Goal: Task Accomplishment & Management: Use online tool/utility

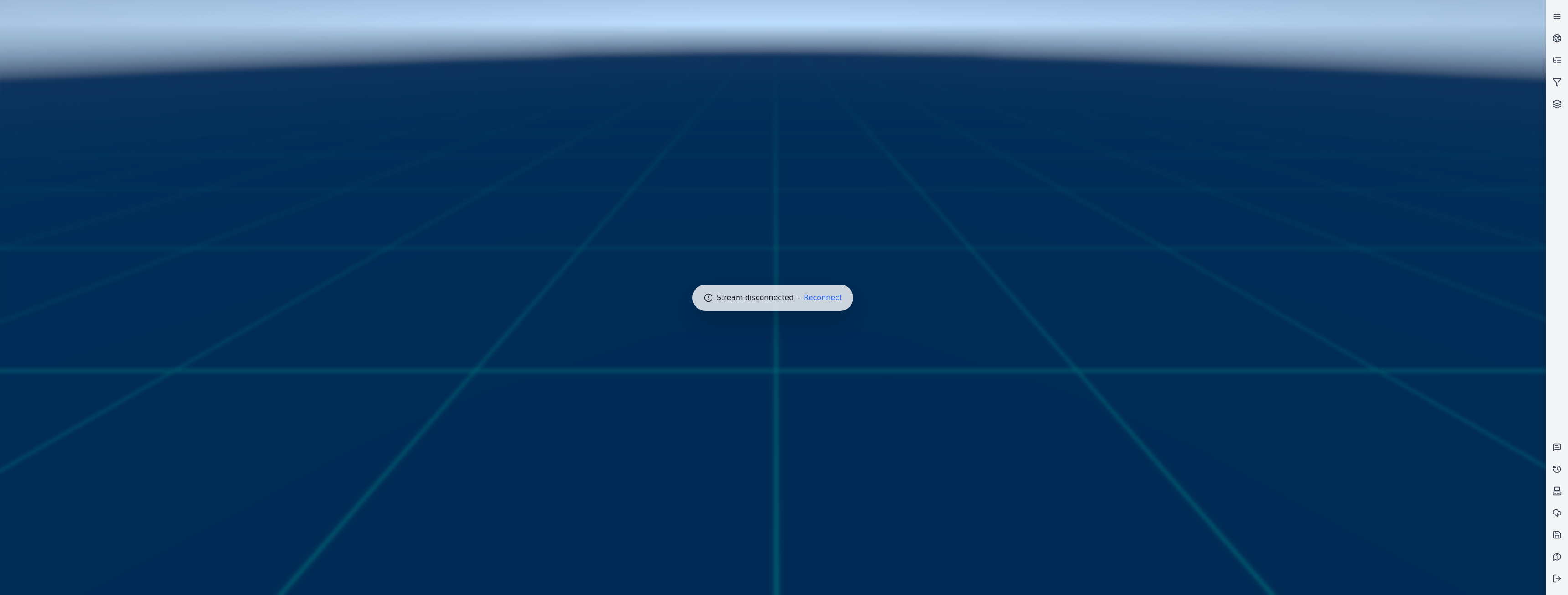
click at [1559, 12] on icon at bounding box center [1557, 16] width 9 height 9
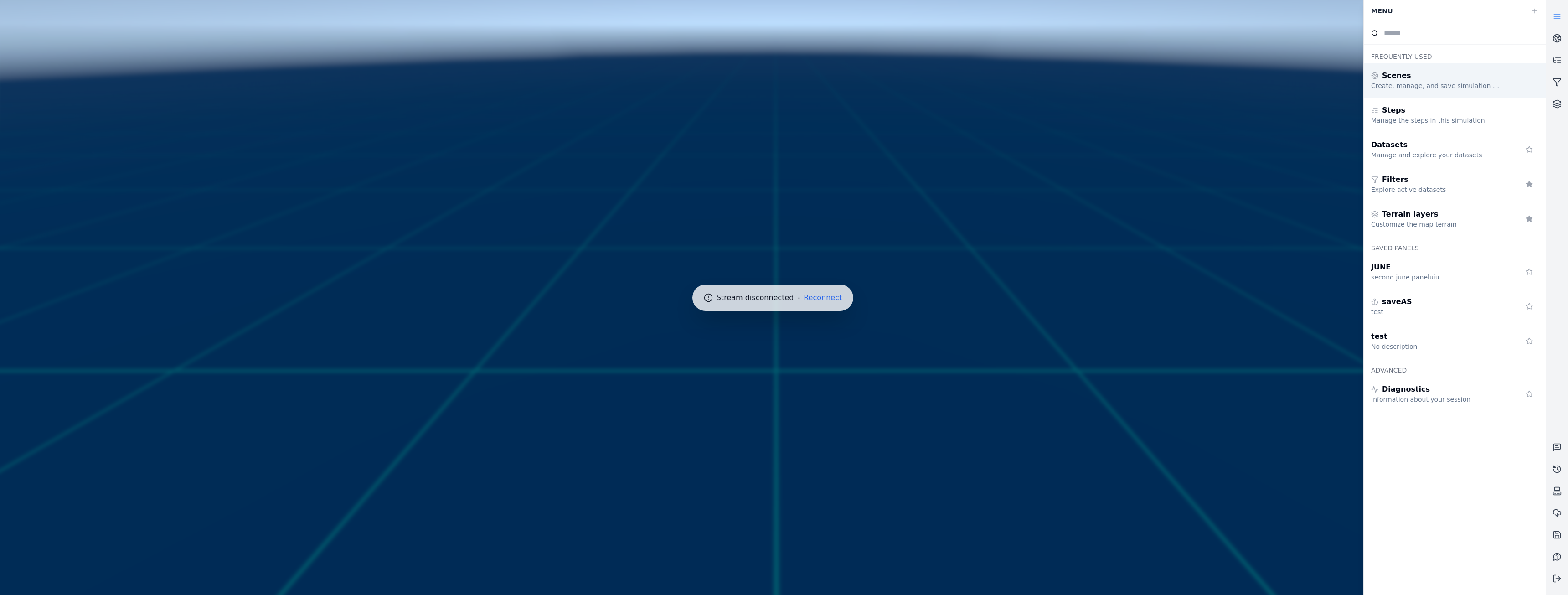
click at [1427, 73] on div "Scenes" at bounding box center [1436, 76] width 131 height 11
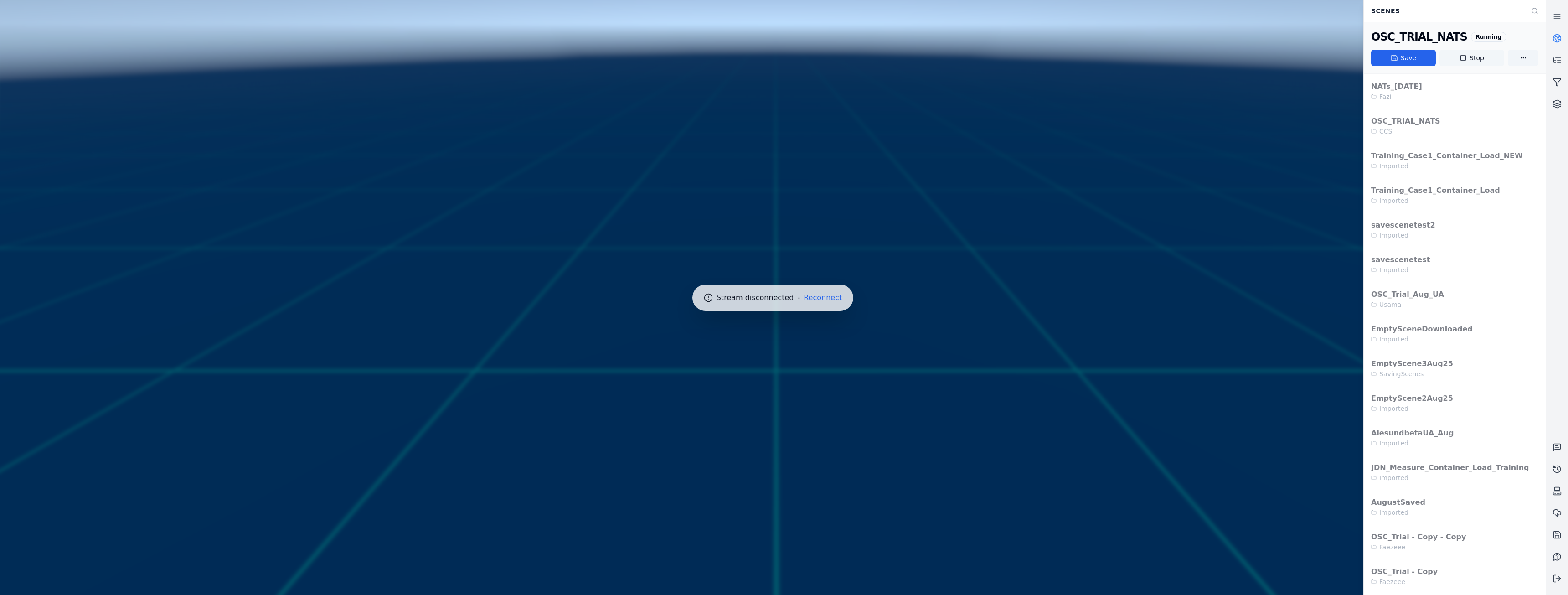
click at [1468, 59] on button "Stop" at bounding box center [1471, 58] width 65 height 17
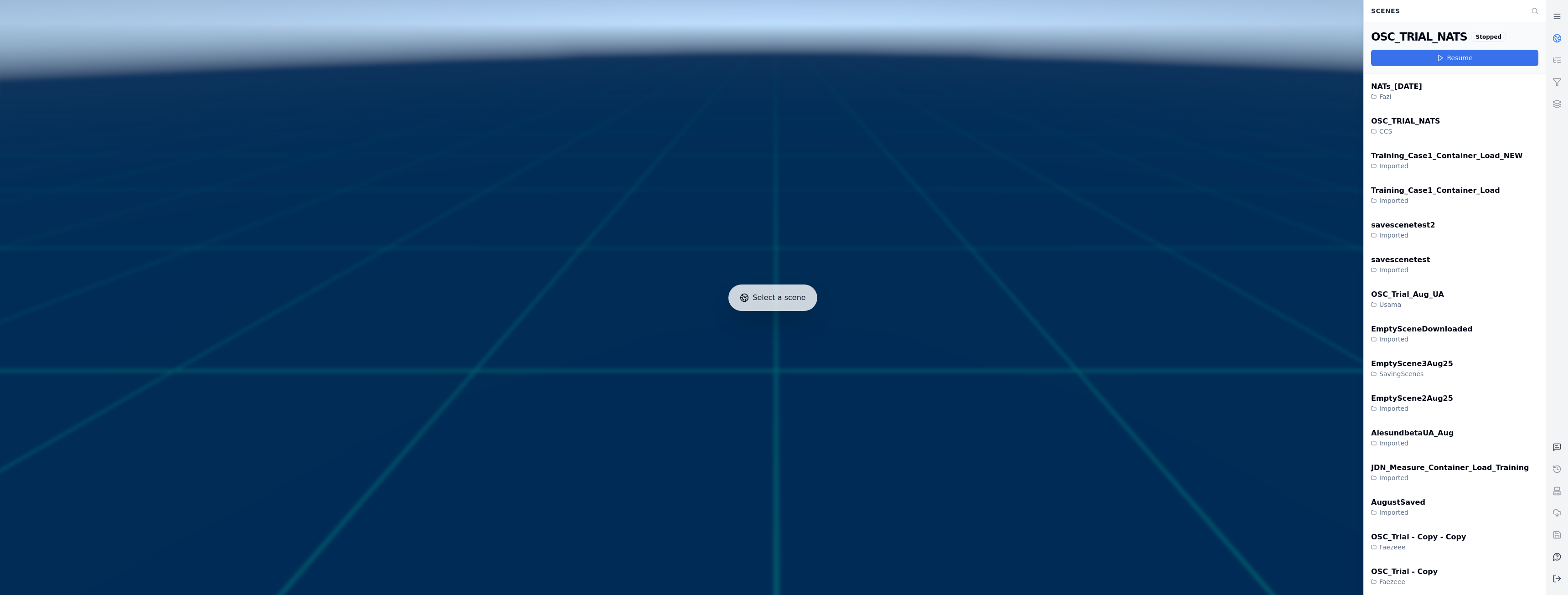
click at [1426, 58] on button "Resume" at bounding box center [1454, 58] width 167 height 17
